Goal: Information Seeking & Learning: Learn about a topic

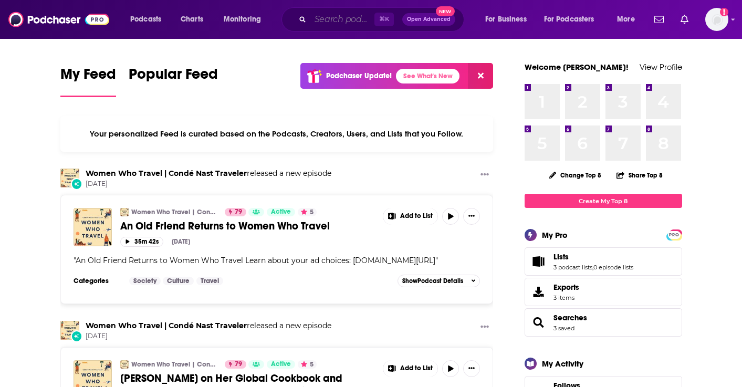
click at [341, 22] on input "Search podcasts, credits, & more..." at bounding box center [342, 19] width 64 height 17
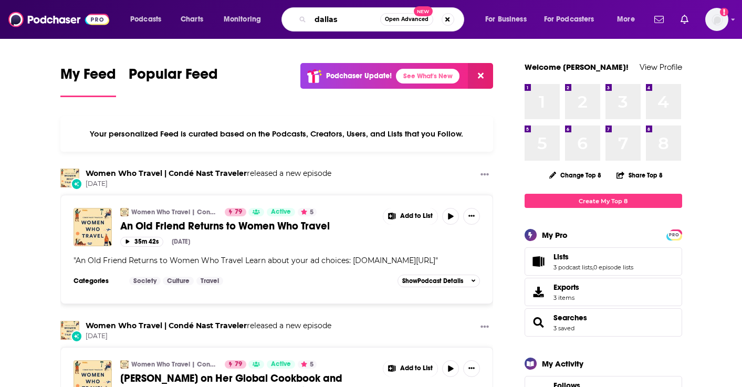
type input "dallas"
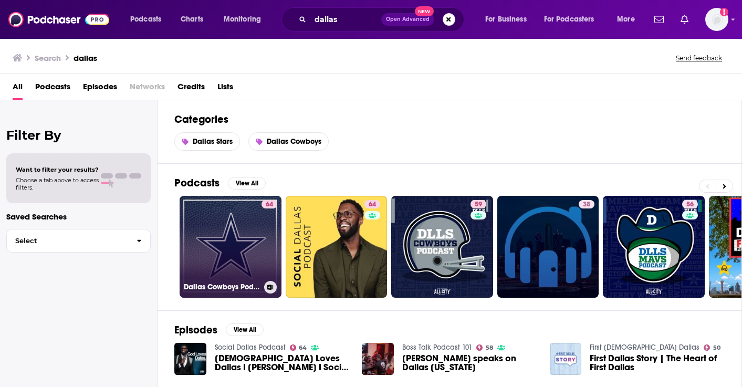
click at [201, 246] on link "64 Dallas Cowboys Podcasts" at bounding box center [231, 247] width 102 height 102
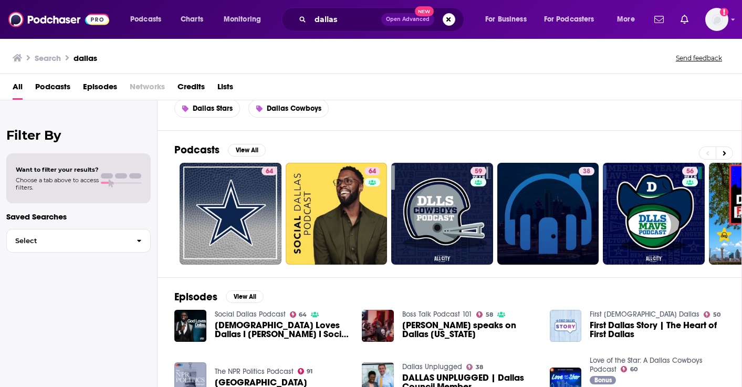
scroll to position [35, 0]
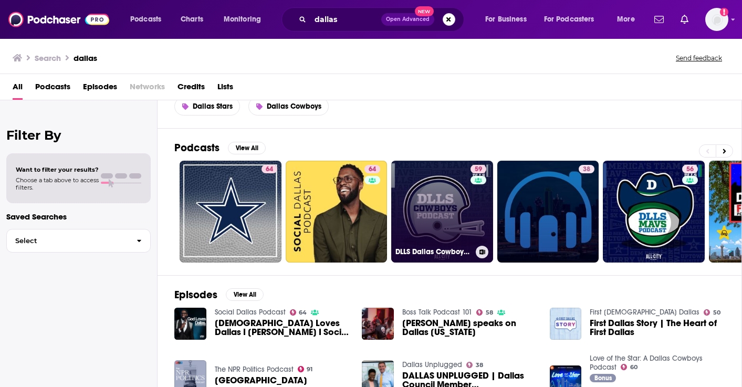
click at [436, 189] on link "59 DLLS Dallas Cowboys Podcast" at bounding box center [442, 212] width 102 height 102
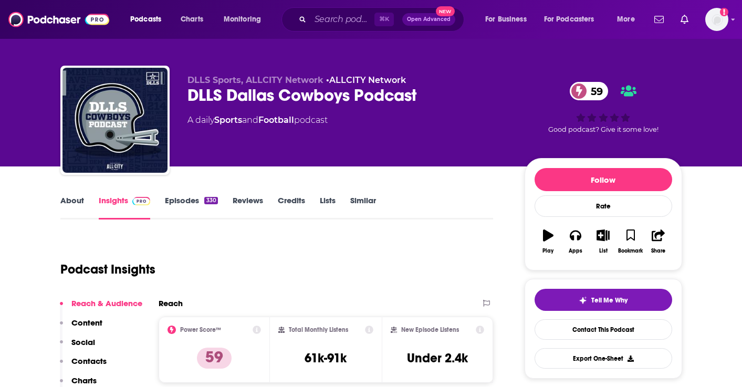
scroll to position [3, 0]
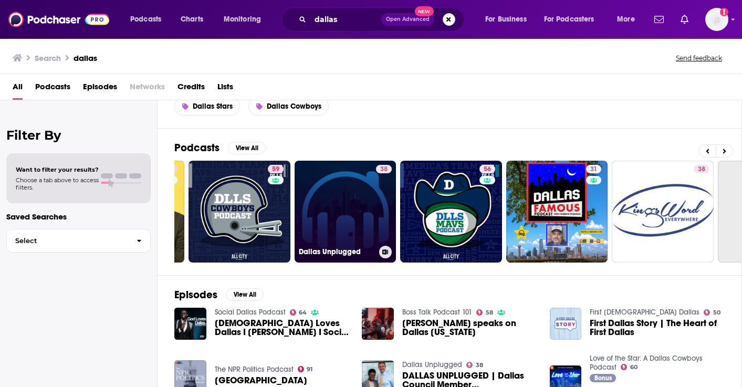
scroll to position [0, 205]
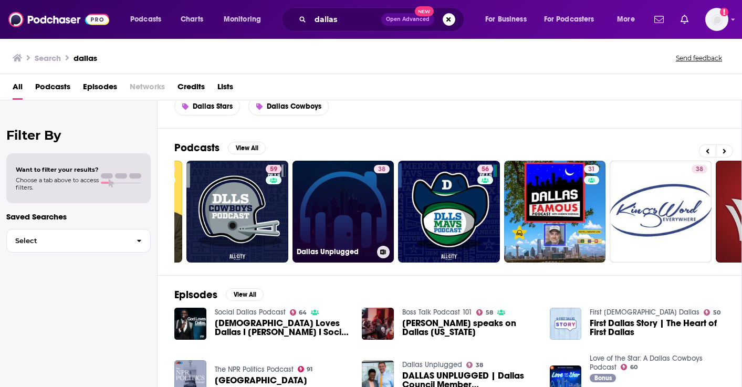
click at [338, 201] on link "38 Dallas Unplugged" at bounding box center [343, 212] width 102 height 102
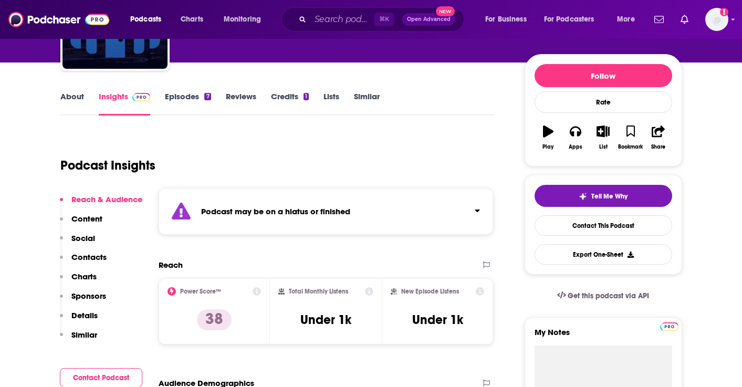
scroll to position [111, 0]
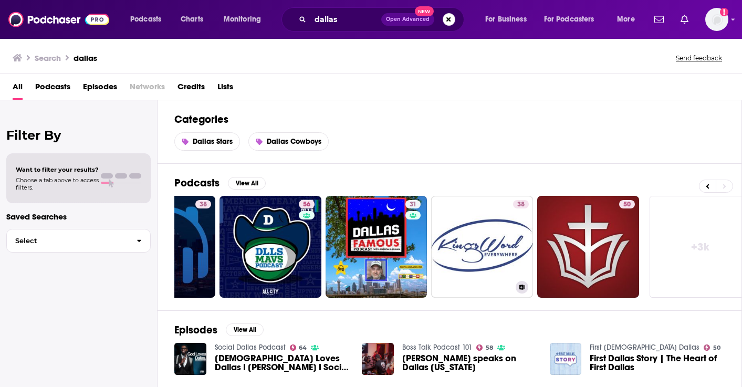
scroll to position [0, 397]
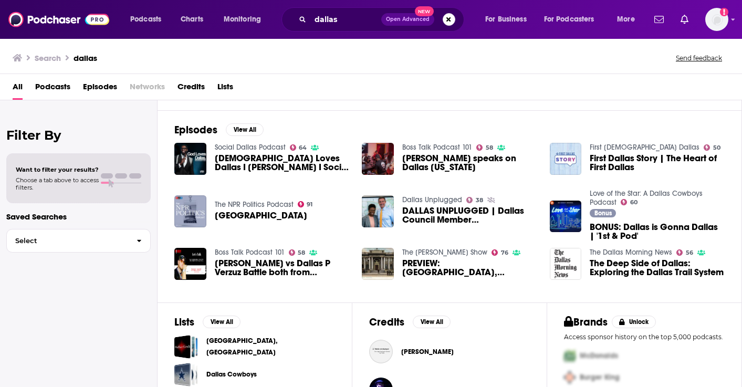
scroll to position [236, 0]
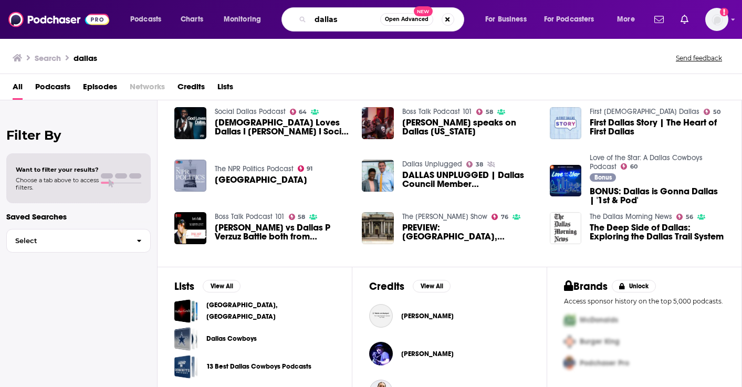
click at [342, 17] on input "dallas" at bounding box center [345, 19] width 70 height 17
type input "dallas cowboys"
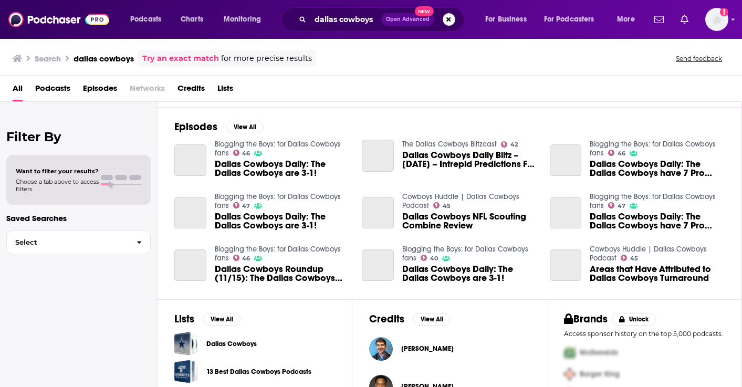
scroll to position [236, 0]
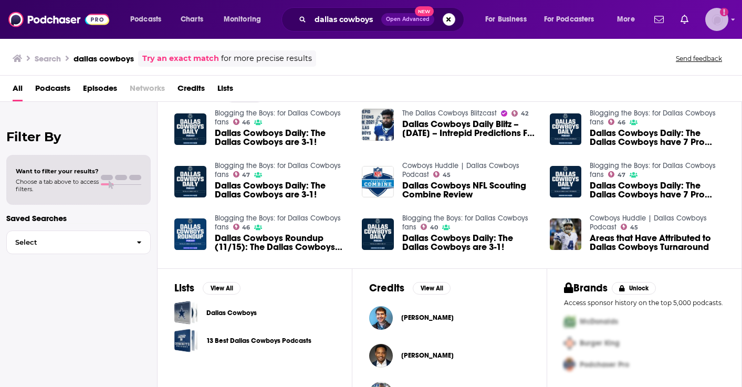
click at [709, 13] on img "Logged in as oliviaschaefers" at bounding box center [716, 19] width 23 height 23
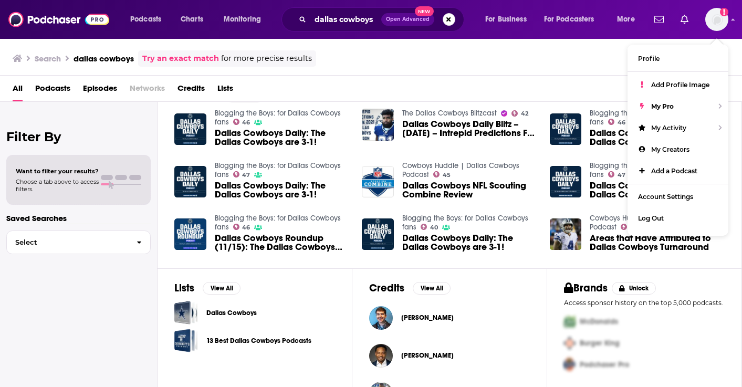
click at [692, 23] on div "Add a profile image" at bounding box center [689, 19] width 78 height 23
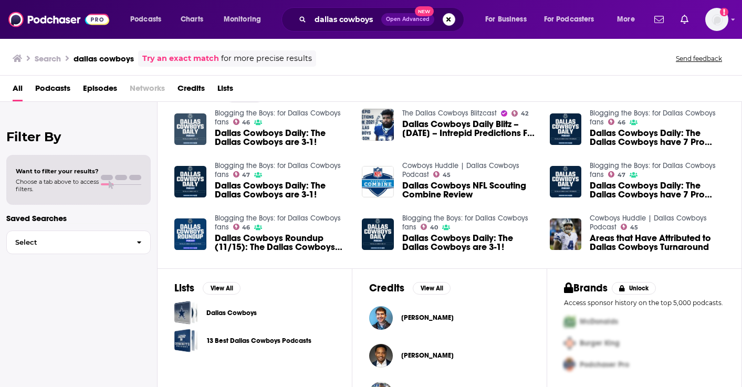
click at [184, 132] on img "Dallas Cowboys Daily: The Dallas Cowboys are 3-1!" at bounding box center [190, 129] width 32 height 32
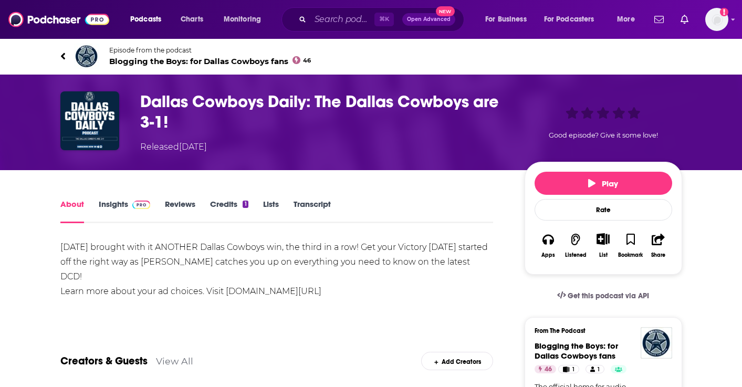
click at [194, 101] on h1 "Dallas Cowboys Daily: The Dallas Cowboys are 3-1!" at bounding box center [323, 111] width 367 height 41
click at [94, 126] on img "Dallas Cowboys Daily: The Dallas Cowboys are 3-1!" at bounding box center [89, 120] width 59 height 59
click at [108, 102] on img "Dallas Cowboys Daily: The Dallas Cowboys are 3-1!" at bounding box center [89, 120] width 59 height 59
click at [86, 56] on img at bounding box center [86, 56] width 25 height 25
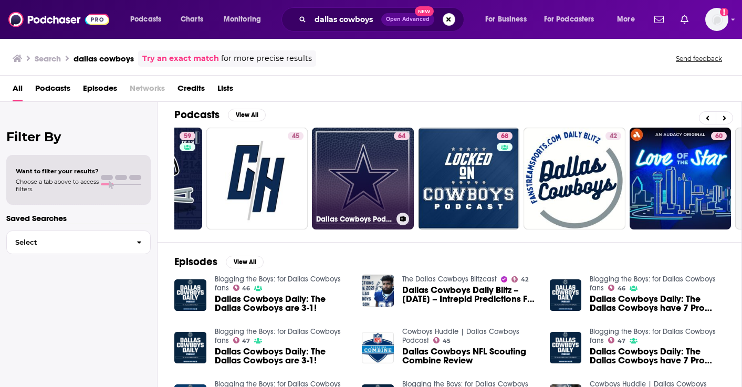
scroll to position [0, 60]
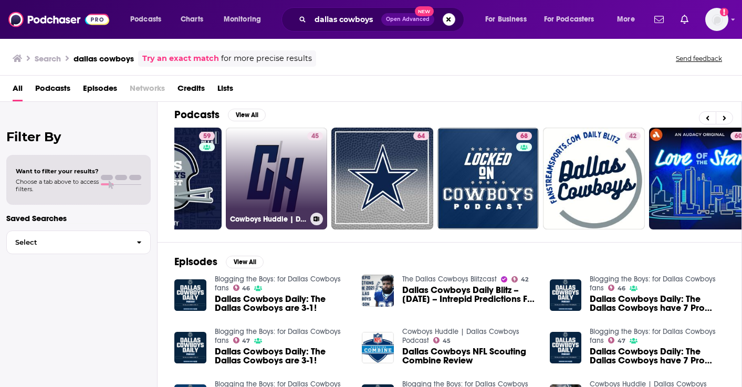
click at [292, 161] on link "45 Cowboys Huddle | Dallas Cowboys Podcast" at bounding box center [277, 179] width 102 height 102
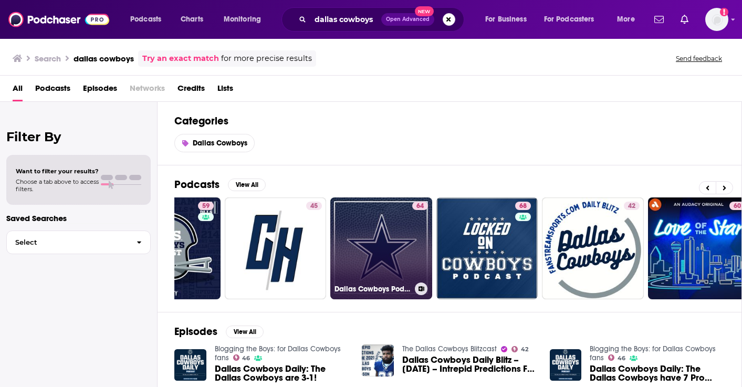
scroll to position [0, 70]
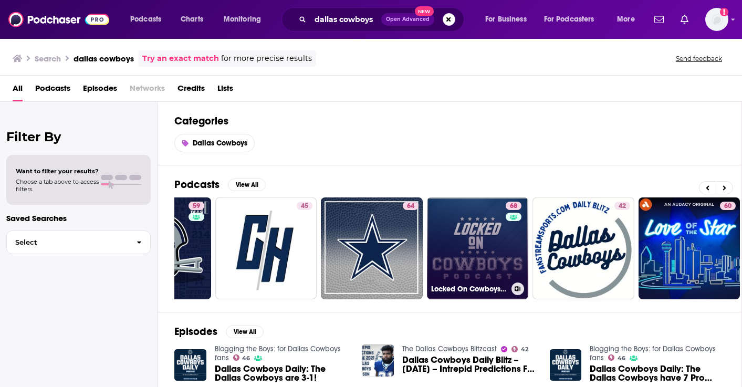
click at [466, 236] on link "68 Locked On Cowboys - Daily Podcast On The Dallas Cowboys" at bounding box center [478, 248] width 102 height 102
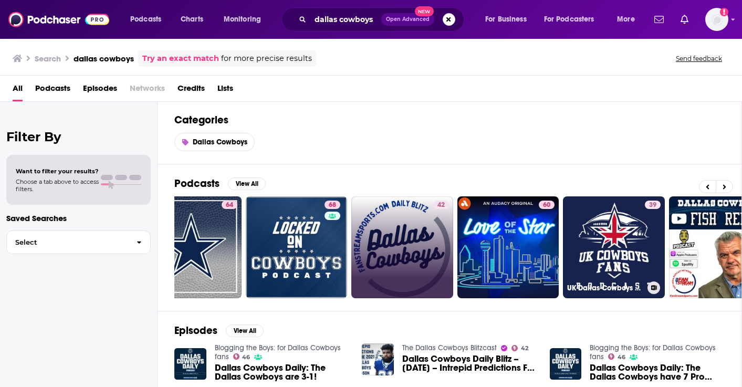
scroll to position [0, 250]
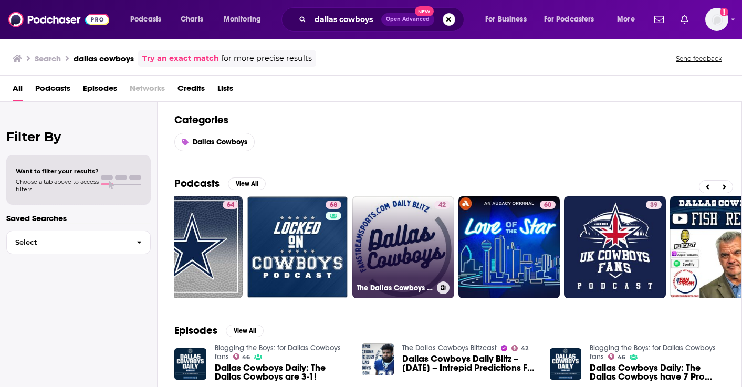
click at [381, 248] on link "42 The Dallas Cowboys Blitzcast" at bounding box center [403, 247] width 102 height 102
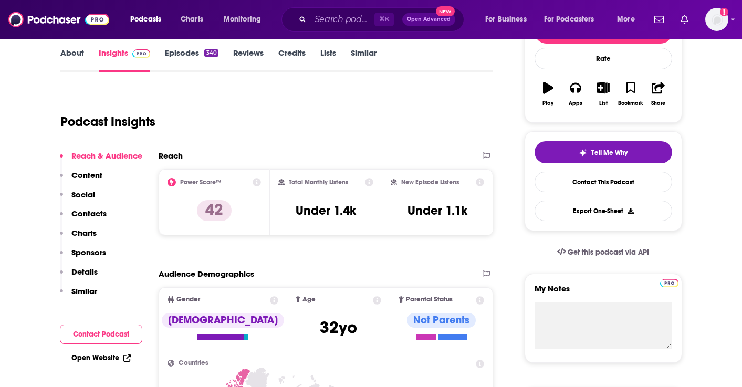
scroll to position [160, 0]
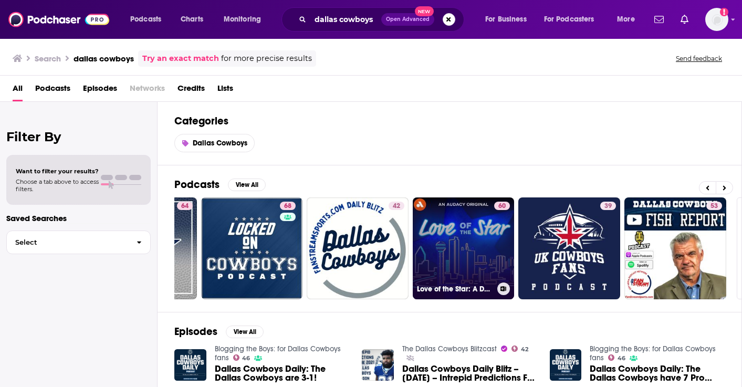
scroll to position [0, 314]
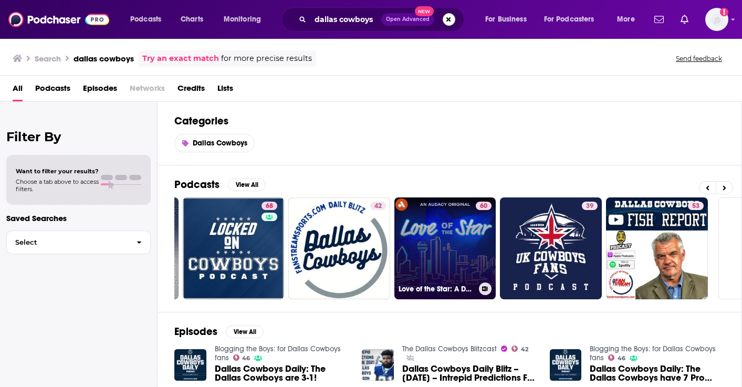
click at [445, 237] on link "60 Love of the Star: A Dallas Cowboys Podcast" at bounding box center [445, 248] width 102 height 102
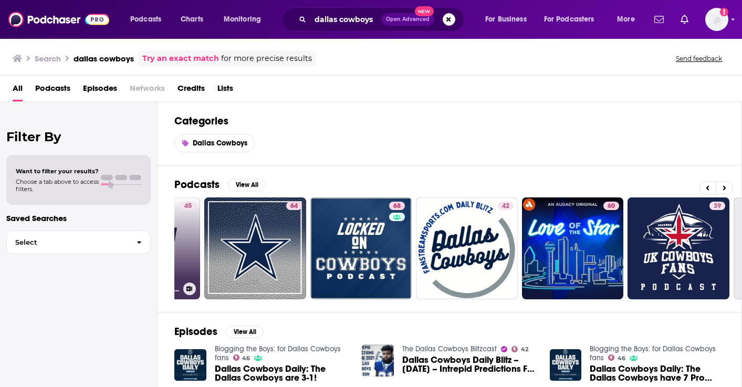
scroll to position [0, 397]
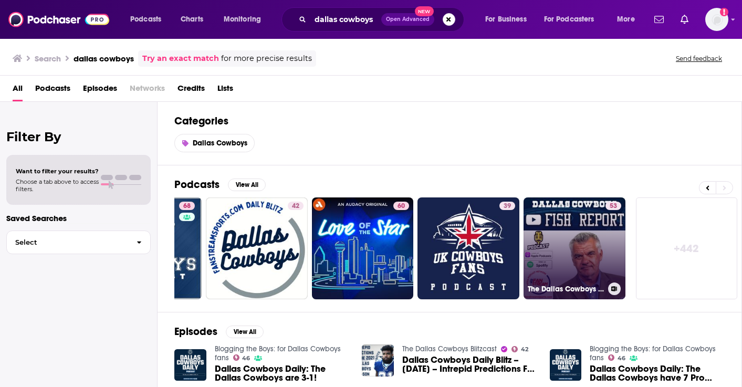
click at [573, 251] on link "53 The Dallas Cowboys [PERSON_NAME] 'Fish Report'" at bounding box center [574, 248] width 102 height 102
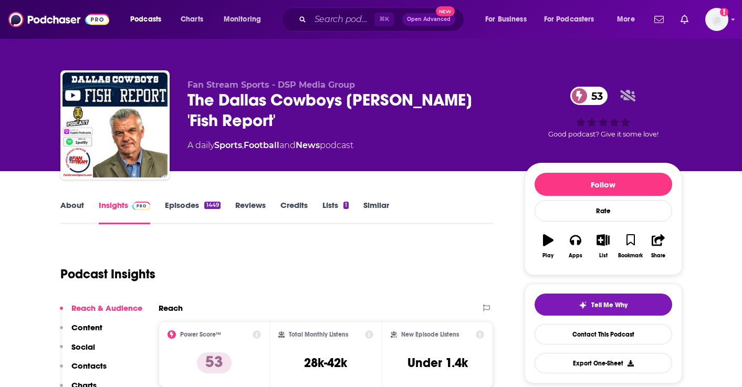
click at [6, 91] on div "Fan Stream Sports - DSP Media Group The Dallas Cowboys [PERSON_NAME] 'Fish Repo…" at bounding box center [371, 85] width 742 height 171
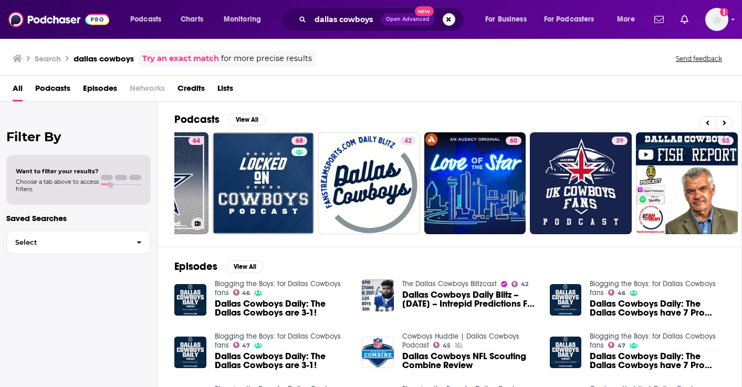
scroll to position [0, 397]
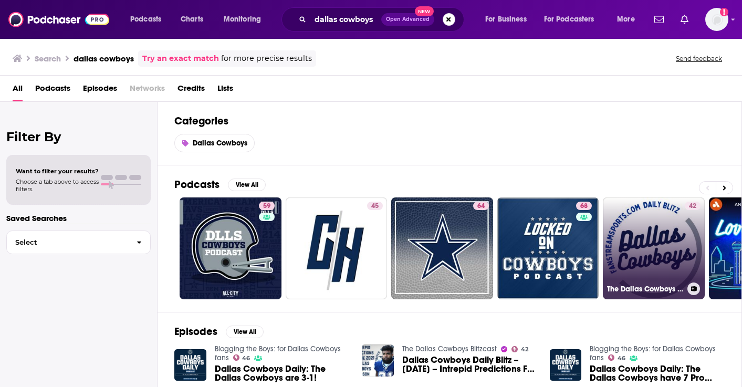
scroll to position [0, 397]
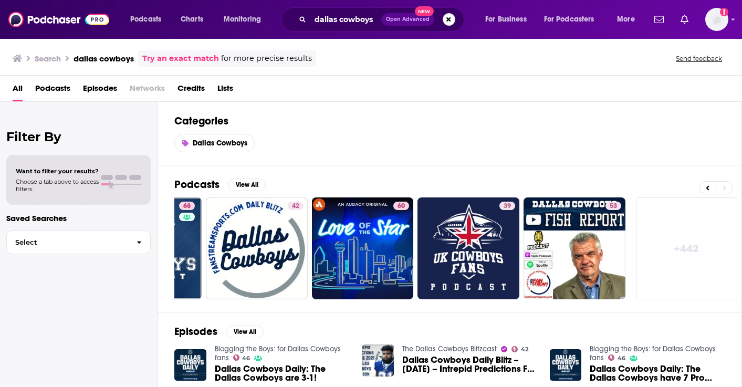
click at [692, 244] on link "+ 442" at bounding box center [687, 248] width 102 height 102
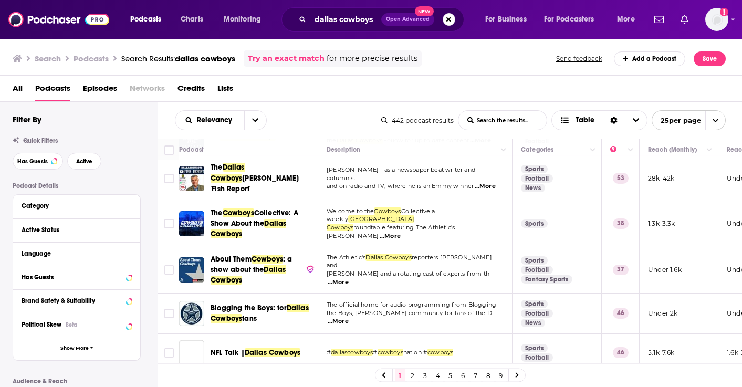
scroll to position [284, 0]
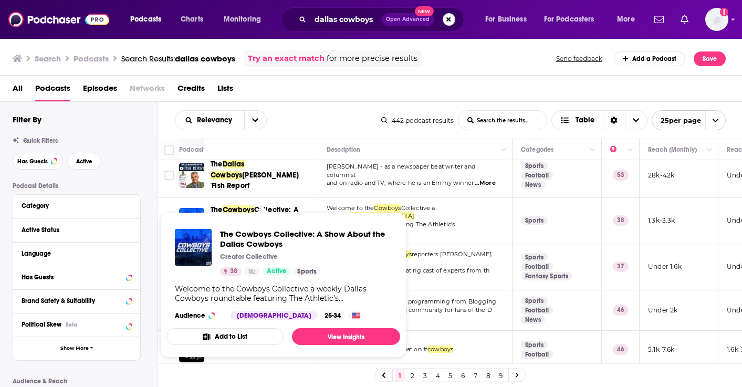
click at [224, 210] on span "The Cowboys Collective: A Show About the Dallas Cowboys Creator Collective 38 A…" at bounding box center [283, 285] width 246 height 158
click at [220, 205] on span "The" at bounding box center [216, 209] width 12 height 9
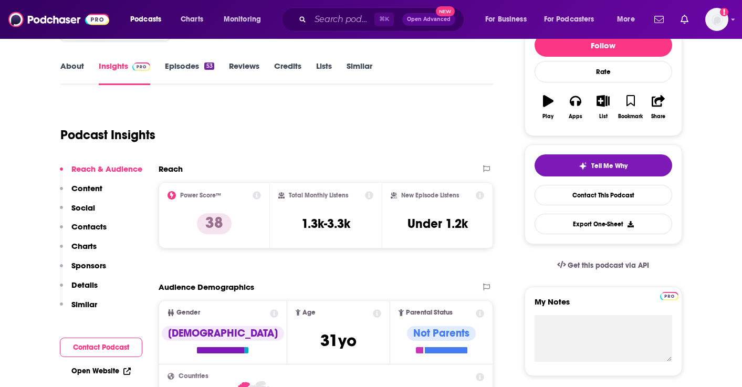
scroll to position [176, 0]
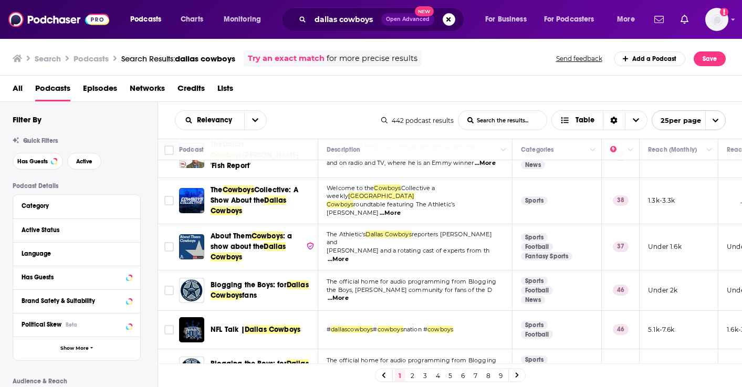
scroll to position [351, 0]
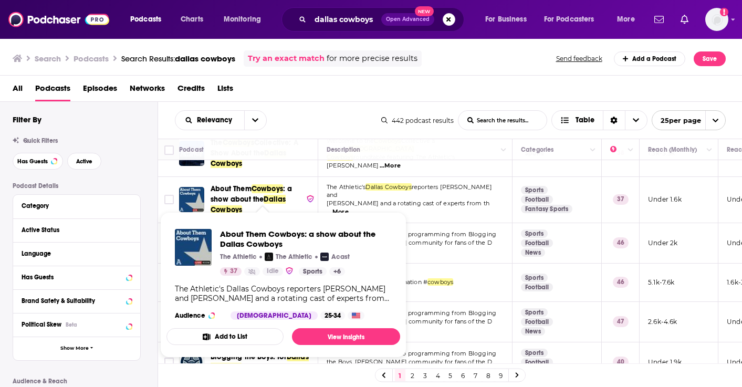
click at [240, 187] on span "About Them Cowboys : a show about the Dallas Cowboys" at bounding box center [255, 199] width 91 height 31
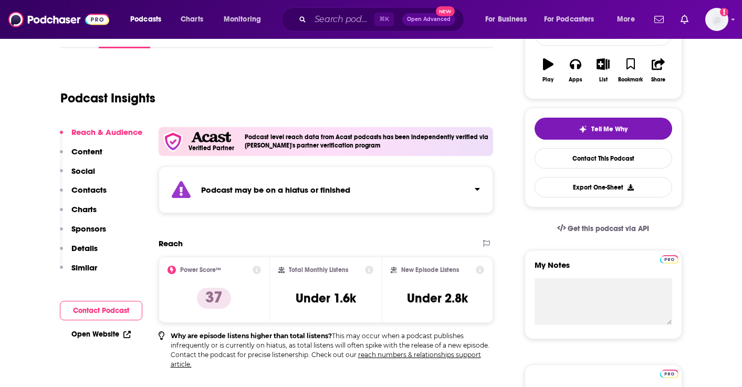
scroll to position [177, 0]
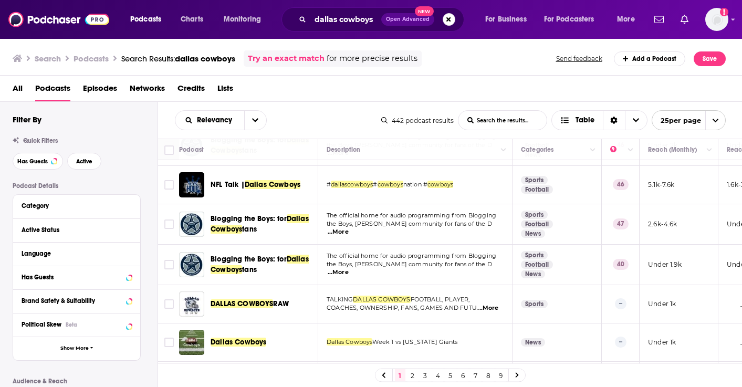
scroll to position [461, 0]
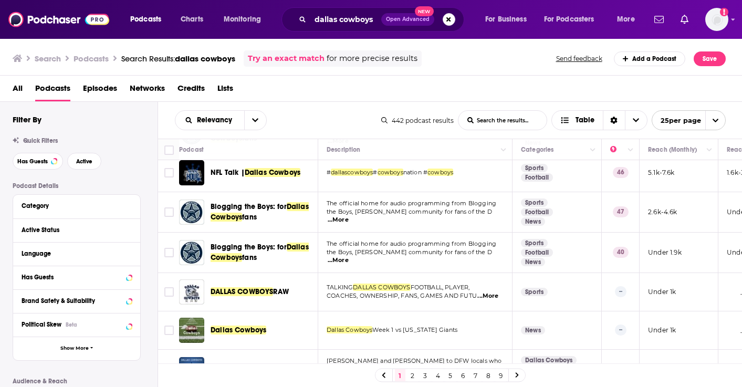
click at [255, 168] on span "Dallas Cowboys" at bounding box center [273, 172] width 56 height 9
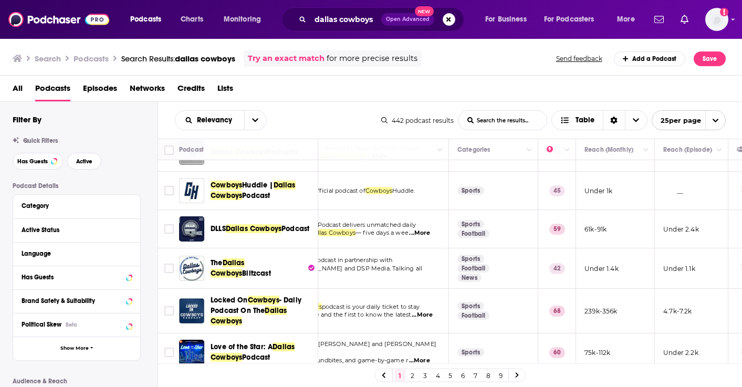
scroll to position [27, 0]
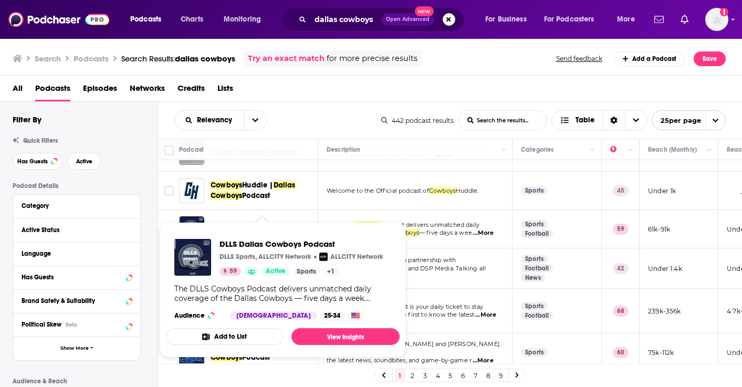
click at [272, 229] on span "DLLS Dallas Cowboys Podcast DLLS Sports, ALLCITY Network ALLCITY Network 59 Act…" at bounding box center [283, 289] width 234 height 135
click at [271, 222] on span "DLLS Dallas Cowboys Podcast DLLS Sports, ALLCITY Network ALLCITY Network 59 Act…" at bounding box center [283, 289] width 234 height 135
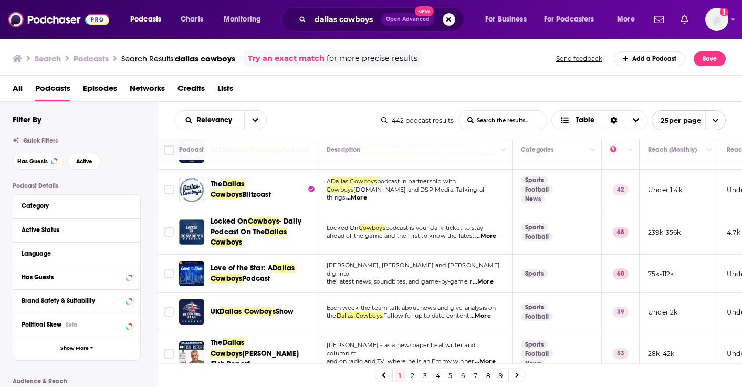
scroll to position [108, 0]
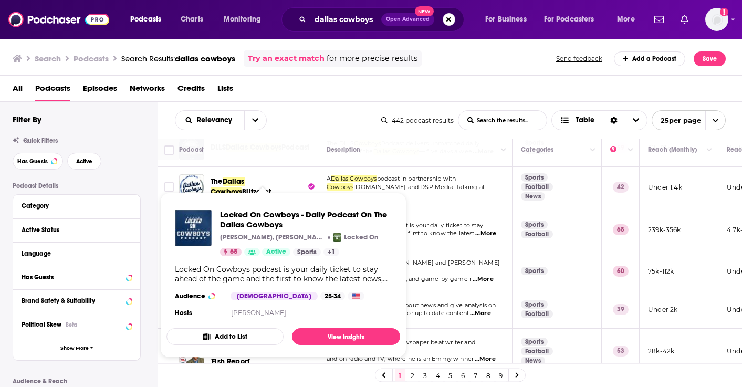
click at [238, 180] on span "Dallas Cowboys" at bounding box center [227, 186] width 34 height 19
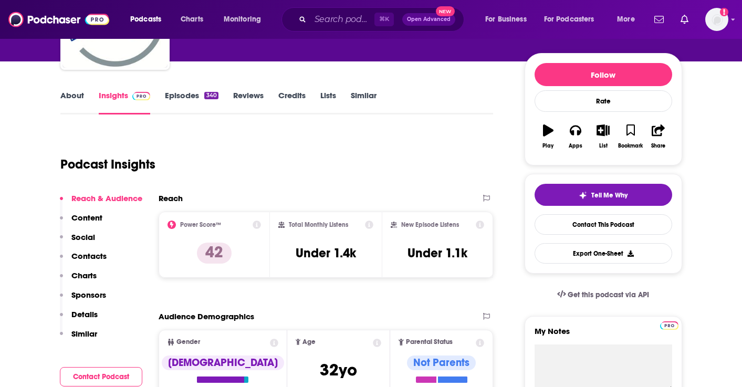
scroll to position [116, 0]
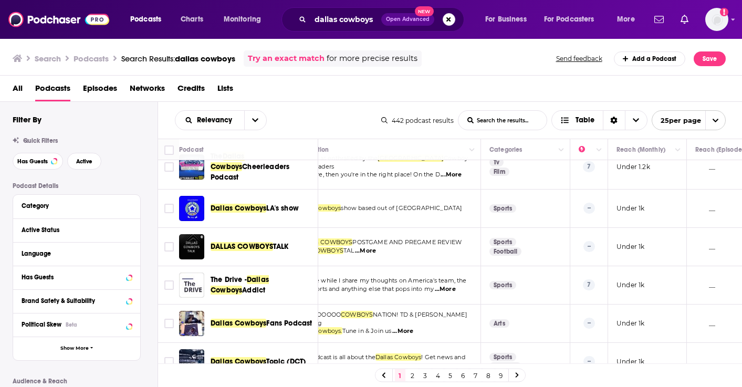
scroll to position [786, 31]
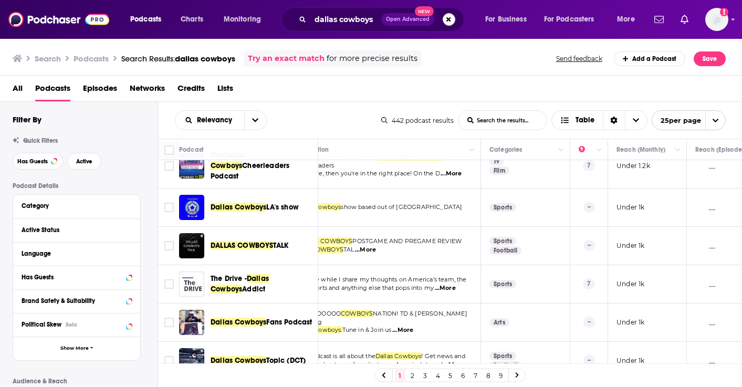
click at [414, 374] on link "2" at bounding box center [412, 375] width 10 height 13
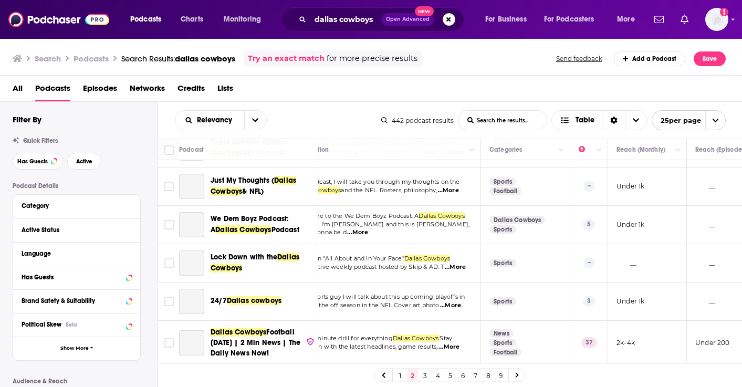
scroll to position [773, 31]
